Goal: Check status: Check status

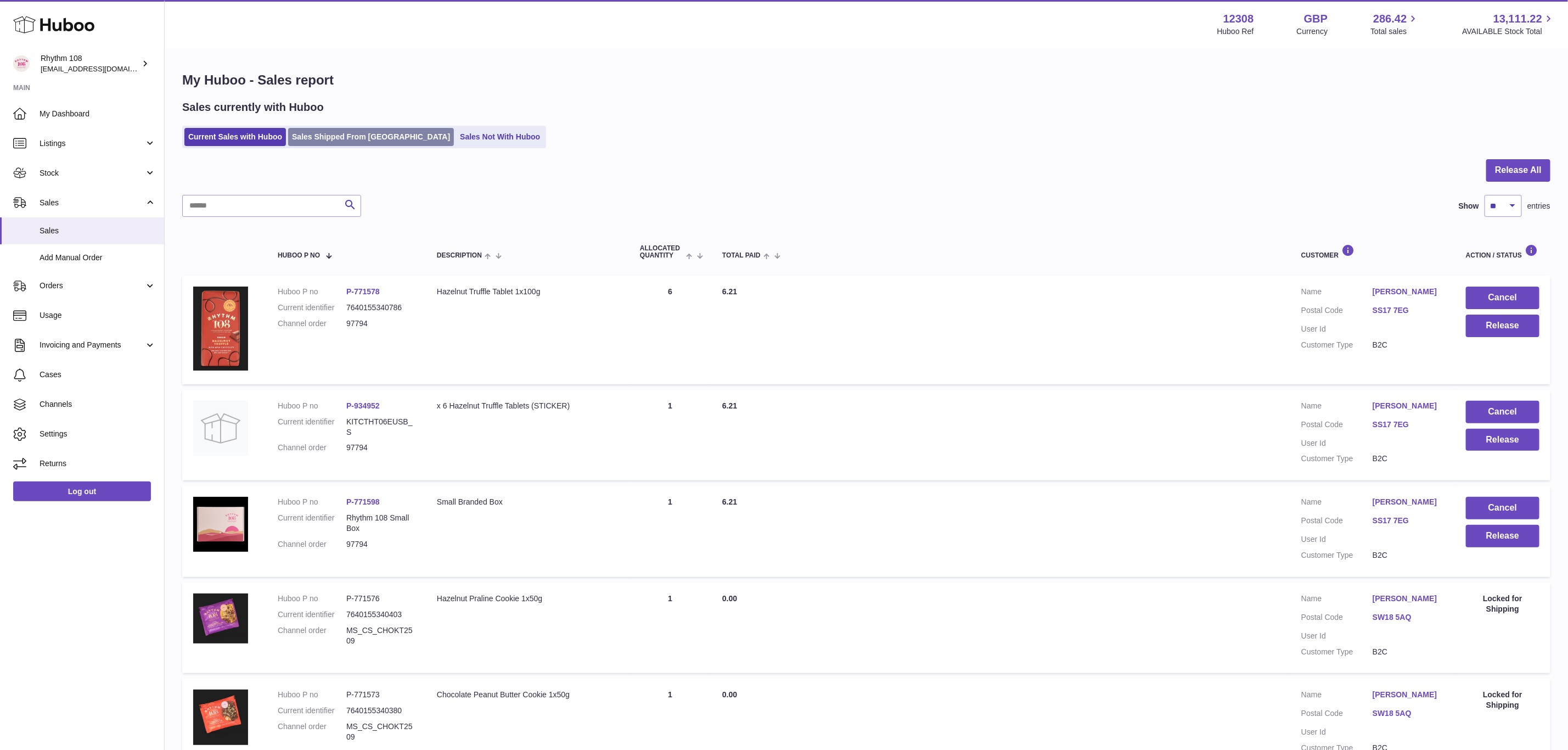
click at [313, 145] on link "Sales Shipped From [GEOGRAPHIC_DATA]" at bounding box center [370, 138] width 166 height 18
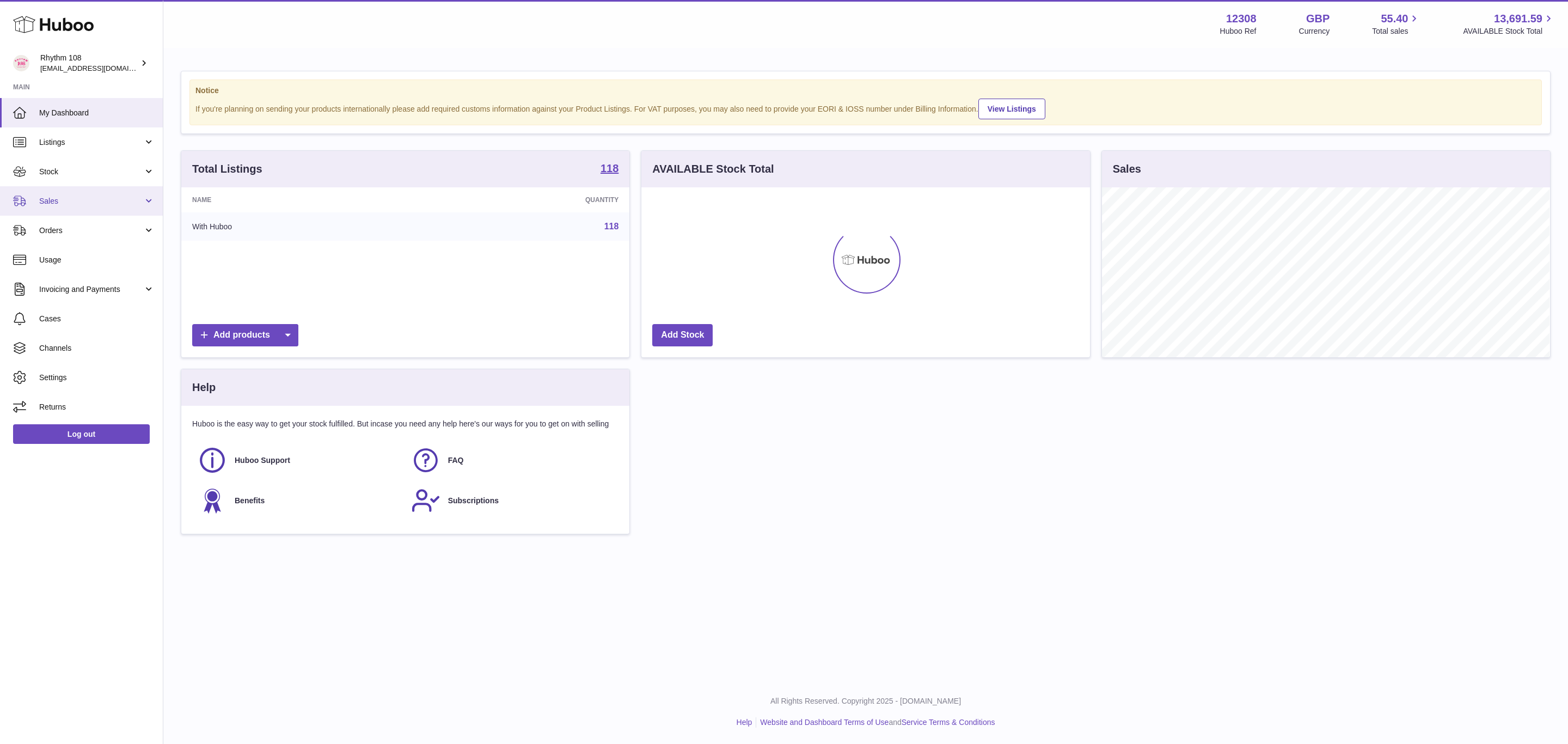
scroll to position [170, 447]
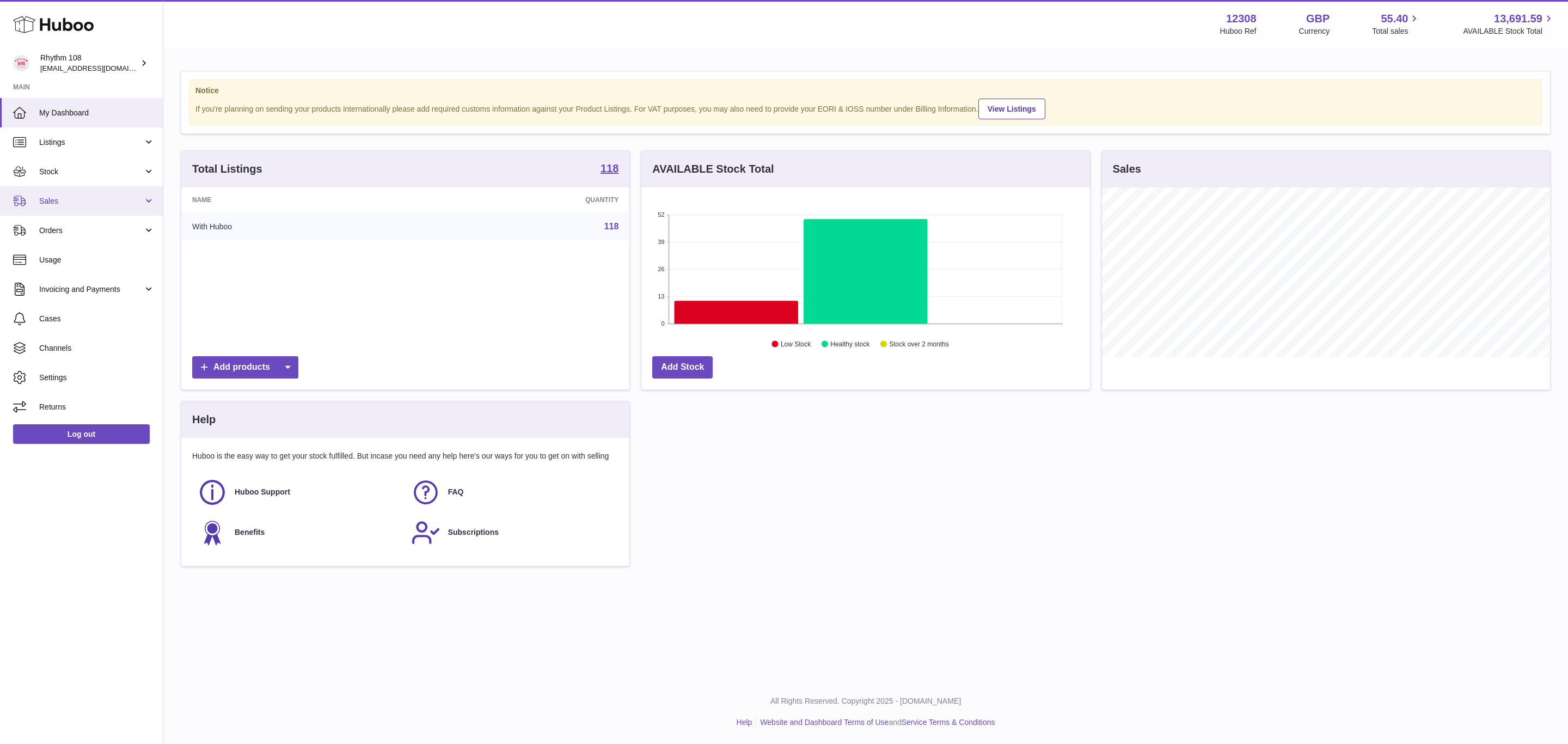
click at [60, 196] on span "Sales" at bounding box center [91, 201] width 104 height 10
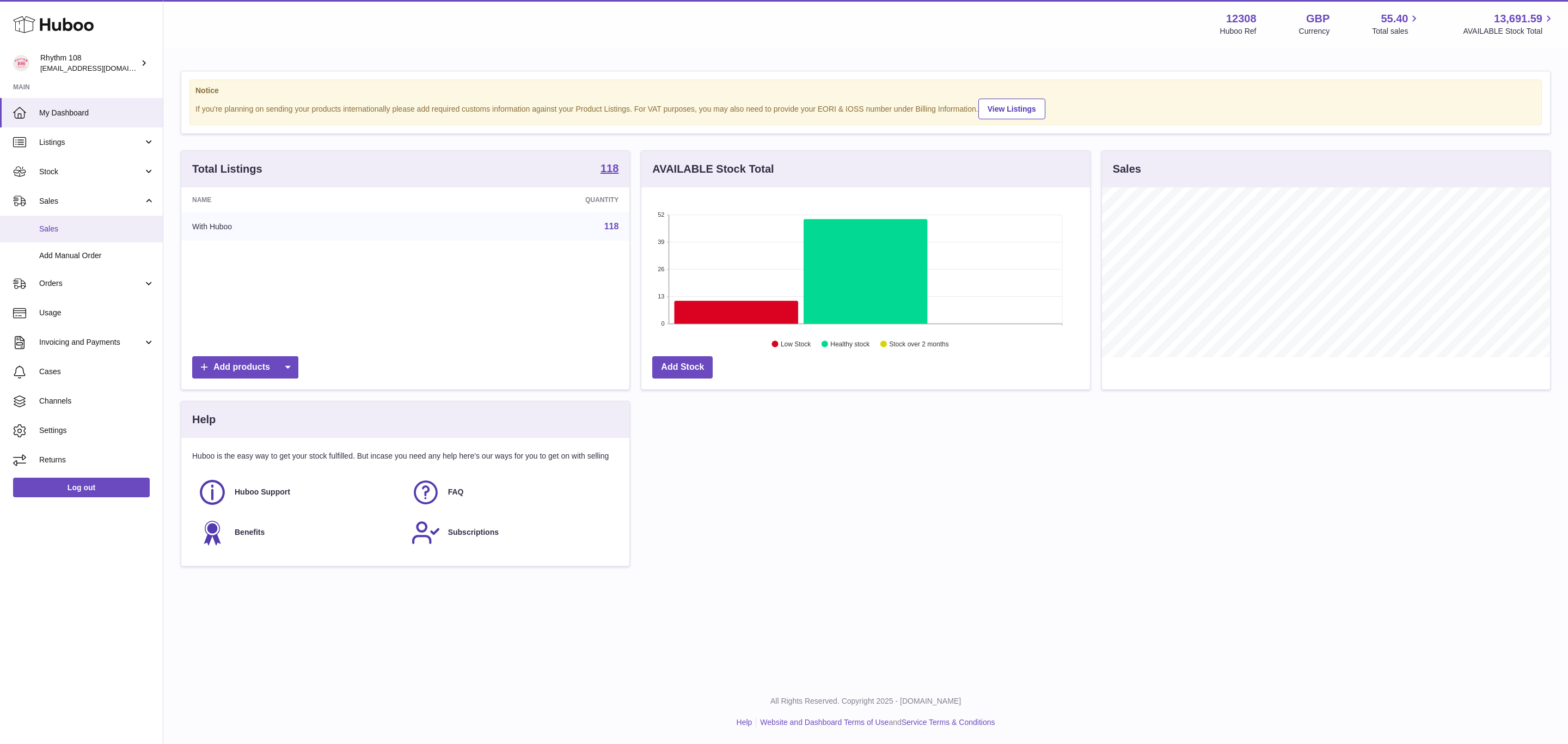
click at [75, 224] on span "Sales" at bounding box center [96, 228] width 115 height 10
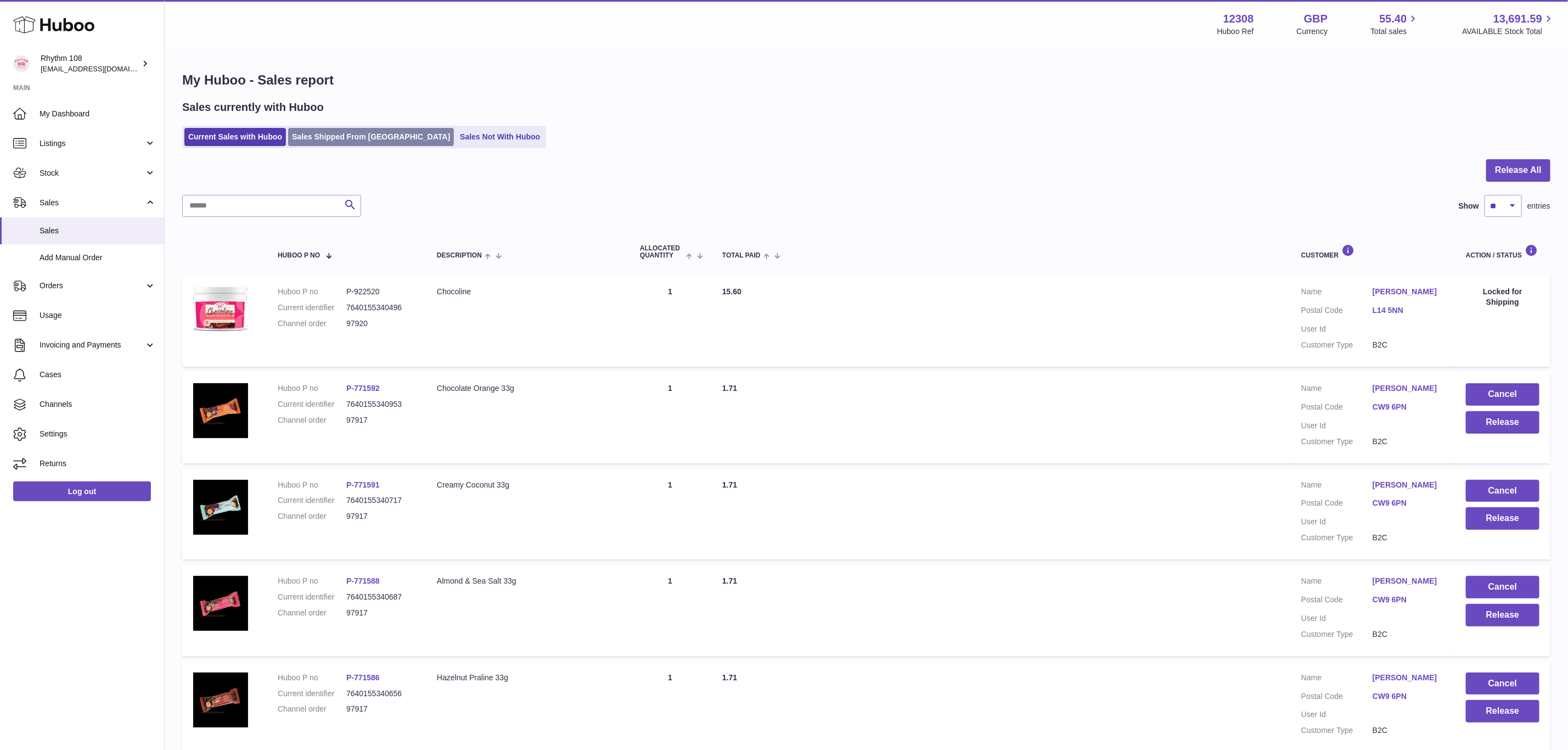
click at [332, 142] on link "Sales Shipped From [GEOGRAPHIC_DATA]" at bounding box center [370, 138] width 166 height 18
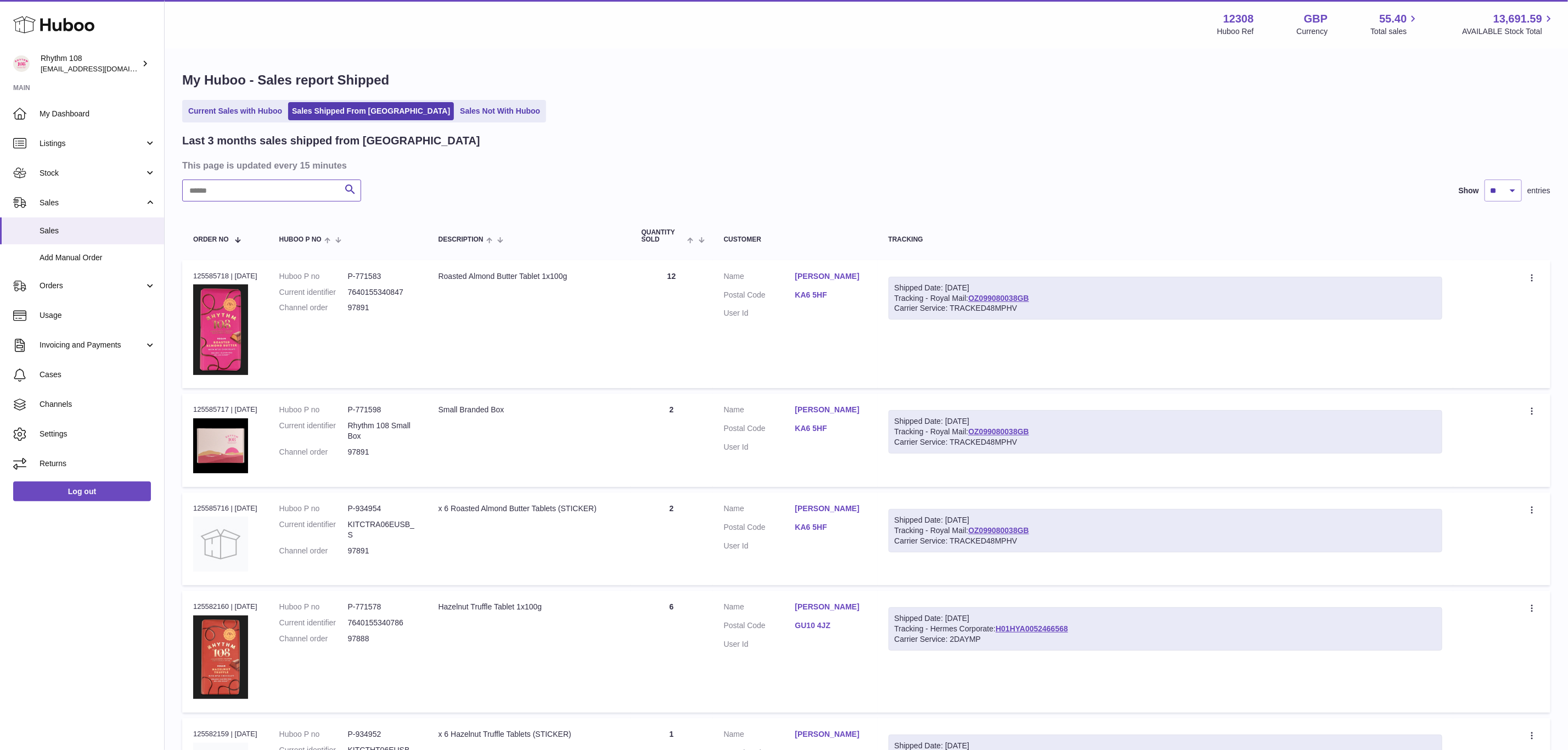
click at [270, 190] on input "text" at bounding box center [271, 191] width 179 height 22
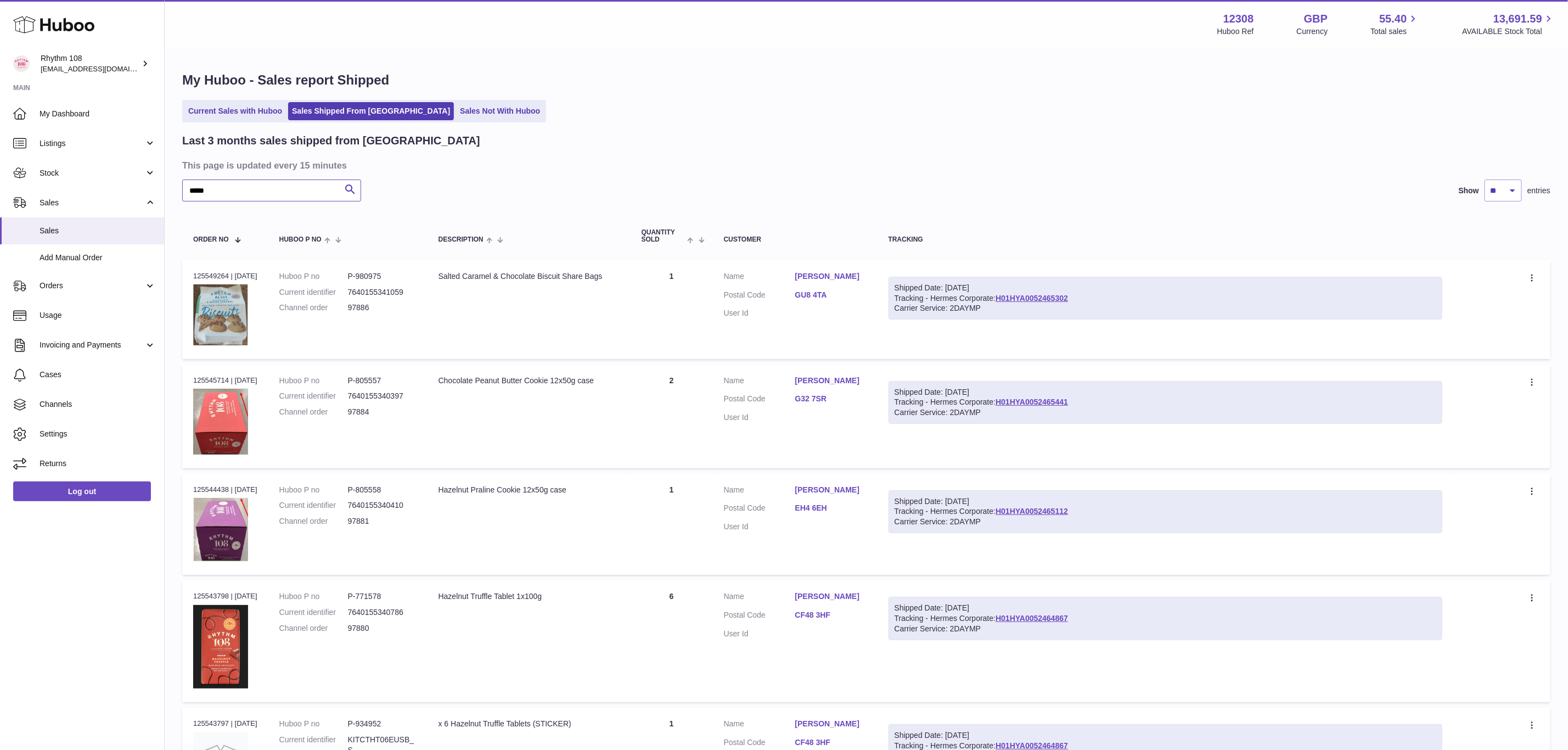
type input "*****"
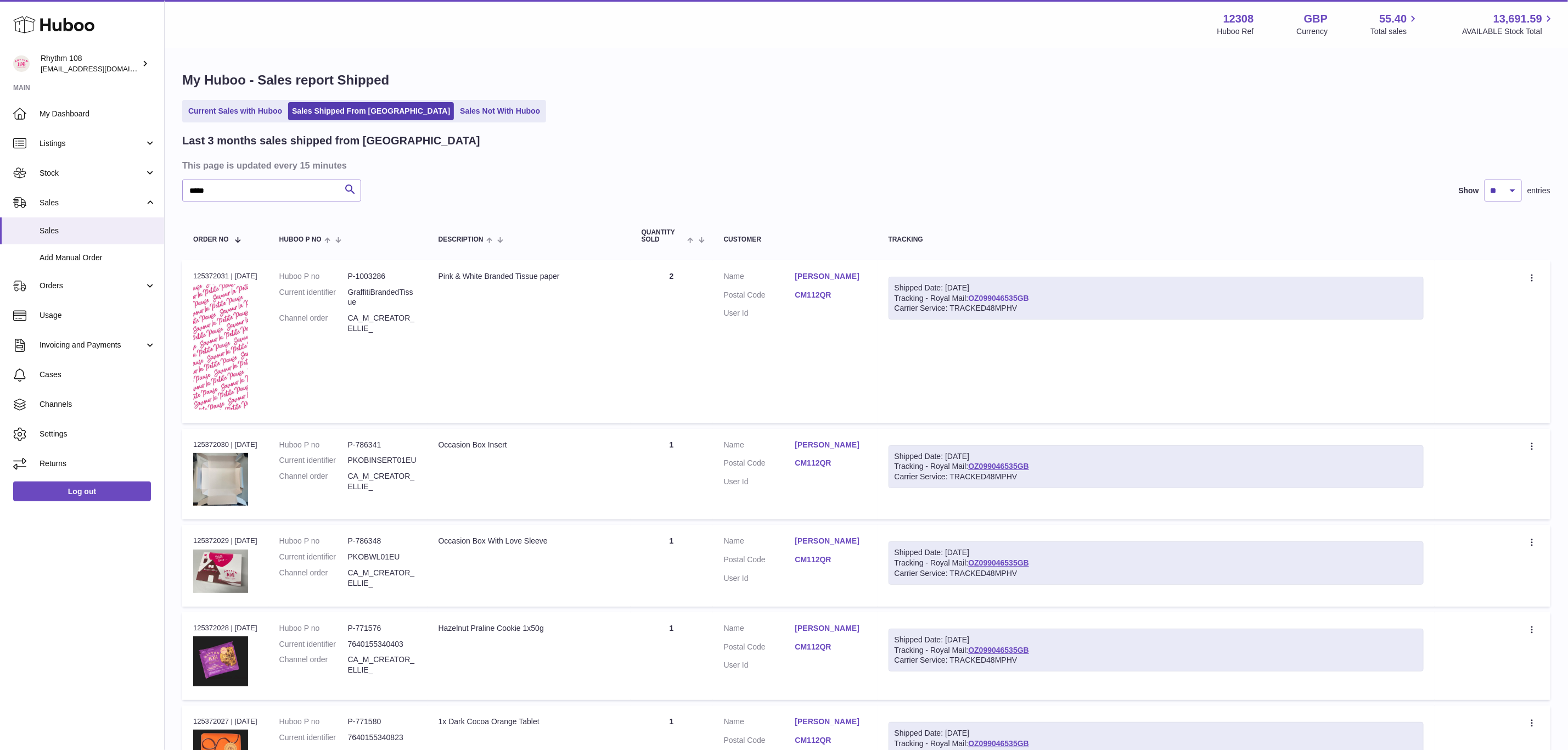
click at [1012, 295] on link "OZ099046535GB" at bounding box center [999, 298] width 60 height 9
